Goal: Obtain resource: Download file/media

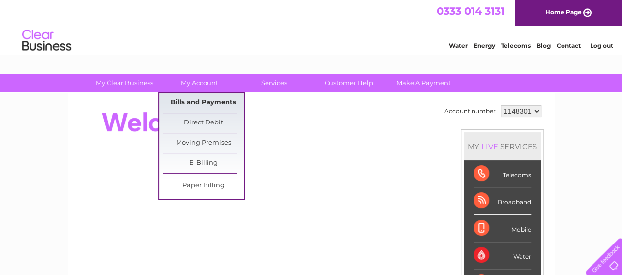
click at [201, 104] on link "Bills and Payments" at bounding box center [203, 103] width 81 height 20
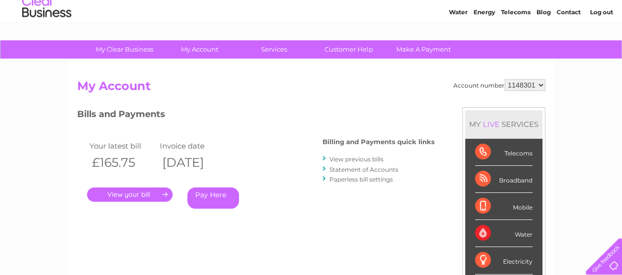
scroll to position [49, 0]
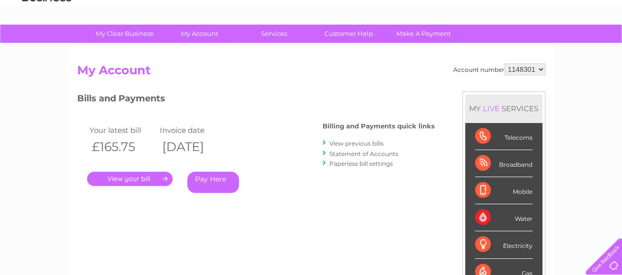
click at [360, 153] on link "Statement of Accounts" at bounding box center [364, 153] width 69 height 7
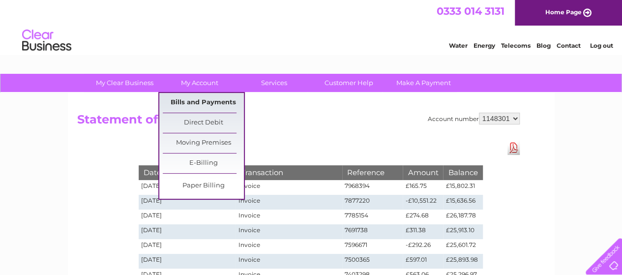
click at [204, 102] on link "Bills and Payments" at bounding box center [203, 103] width 81 height 20
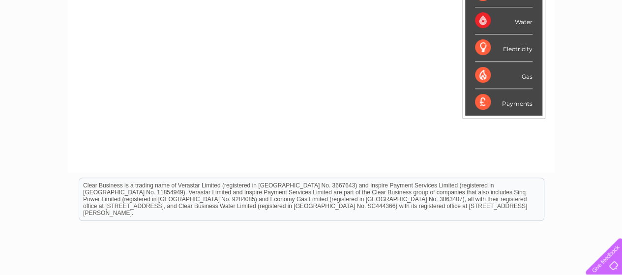
scroll to position [49, 0]
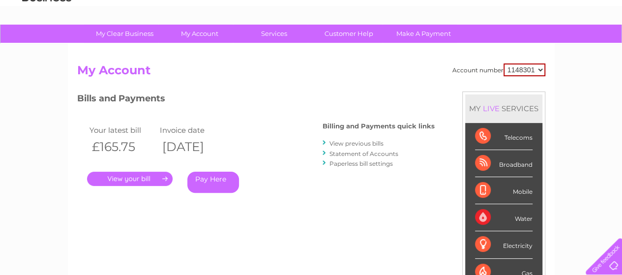
click at [353, 153] on link "Statement of Accounts" at bounding box center [364, 153] width 69 height 7
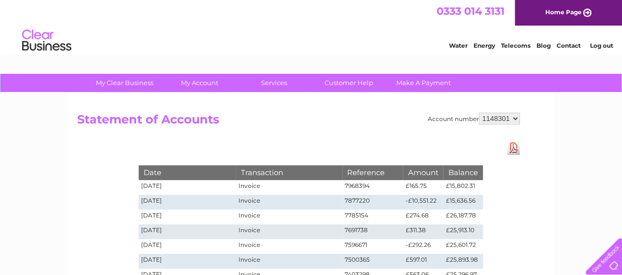
click at [512, 146] on link "Download Pdf" at bounding box center [514, 148] width 12 height 14
click at [348, 143] on div "Date Transaction Reference Amount Balance 04/08/2025 Invoice 7968394 £165.75 £1…" at bounding box center [310, 236] width 393 height 191
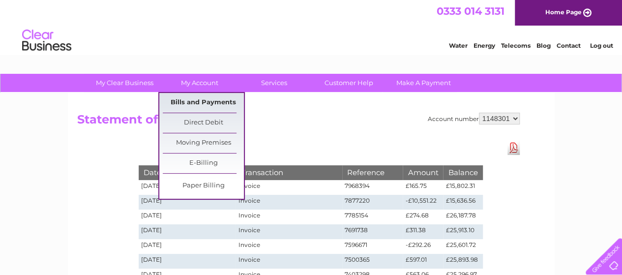
click at [205, 104] on link "Bills and Payments" at bounding box center [203, 103] width 81 height 20
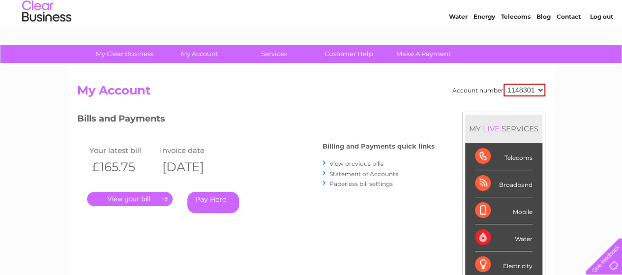
scroll to position [23, 0]
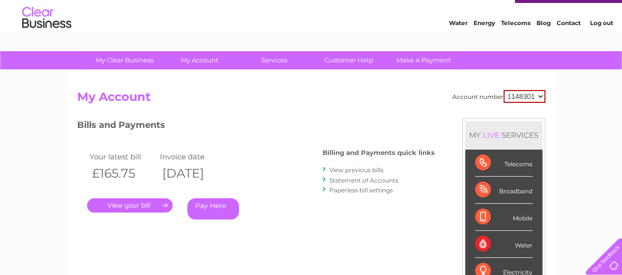
click at [339, 180] on link "Statement of Accounts" at bounding box center [364, 180] width 69 height 7
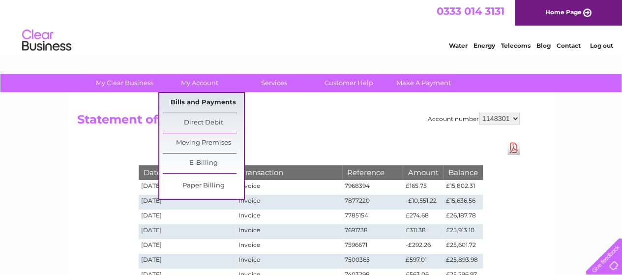
click at [196, 103] on link "Bills and Payments" at bounding box center [203, 103] width 81 height 20
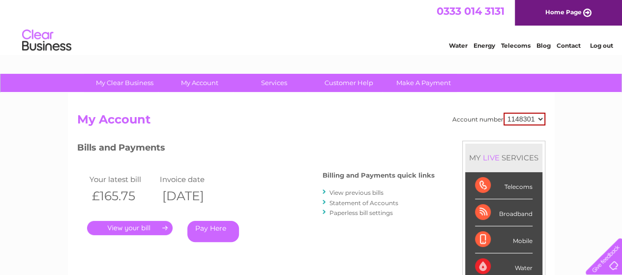
scroll to position [49, 0]
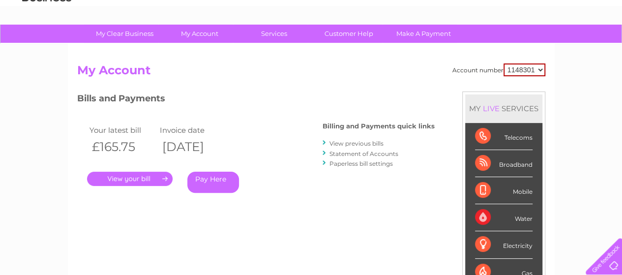
click at [151, 179] on link "." at bounding box center [130, 179] width 86 height 14
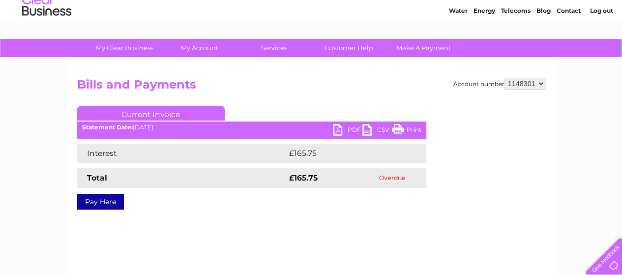
scroll to position [49, 0]
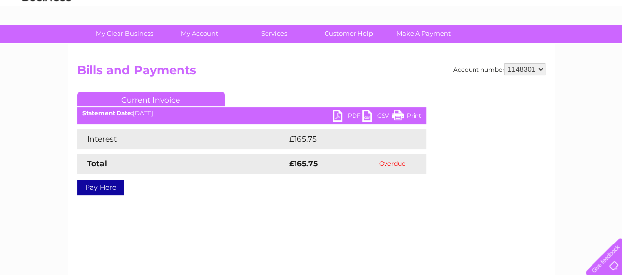
click at [346, 114] on link "PDF" at bounding box center [348, 117] width 30 height 14
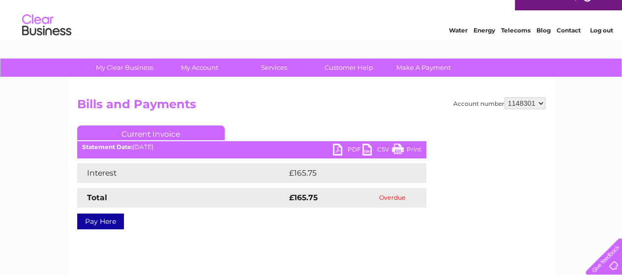
scroll to position [0, 0]
